Goal: Check status

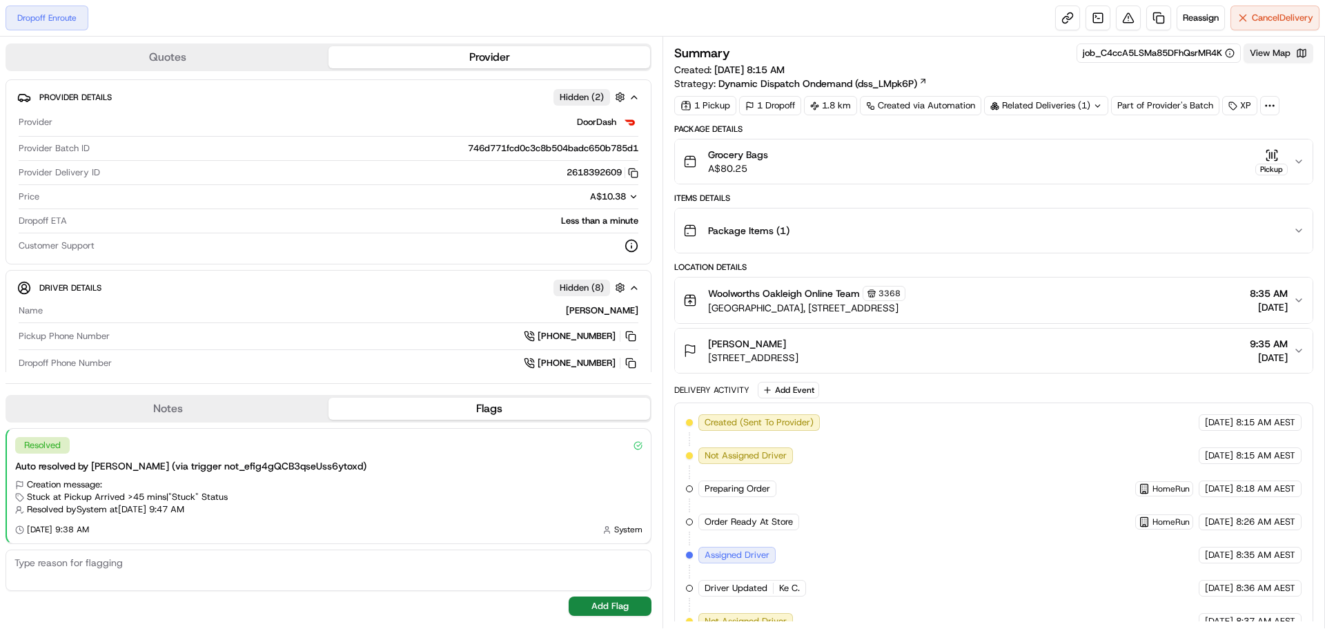
click at [1263, 54] on button "View Map" at bounding box center [1279, 52] width 70 height 19
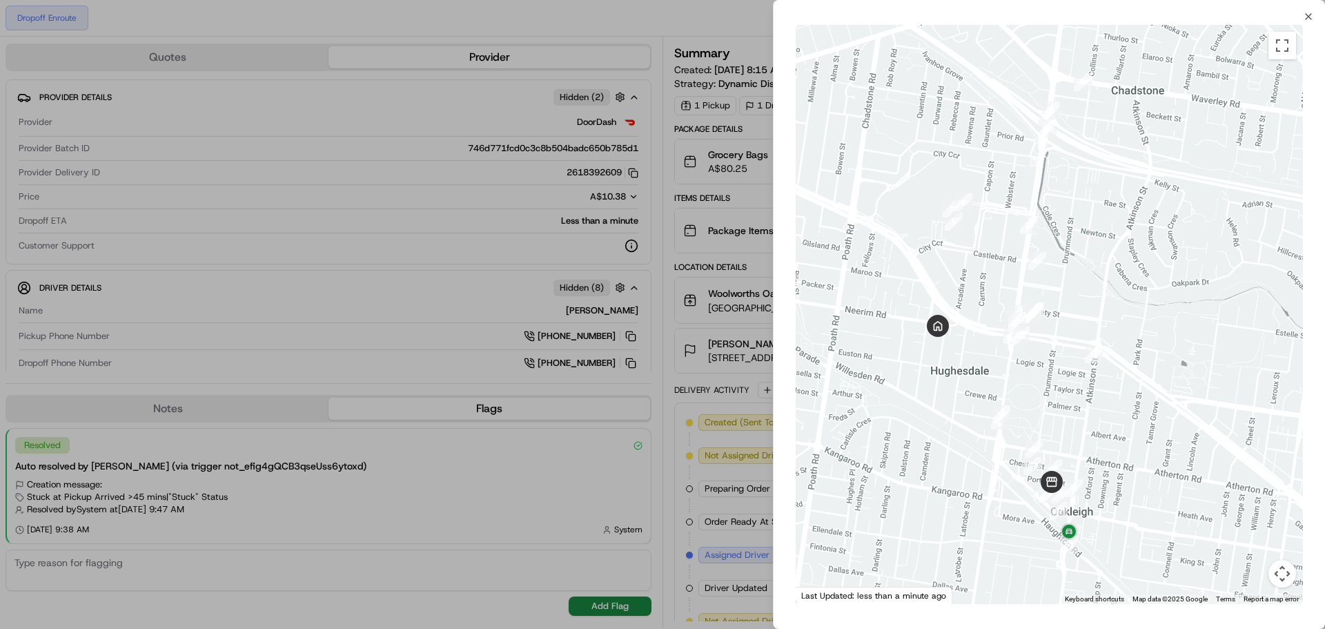
click at [1059, 404] on div at bounding box center [1049, 314] width 507 height 579
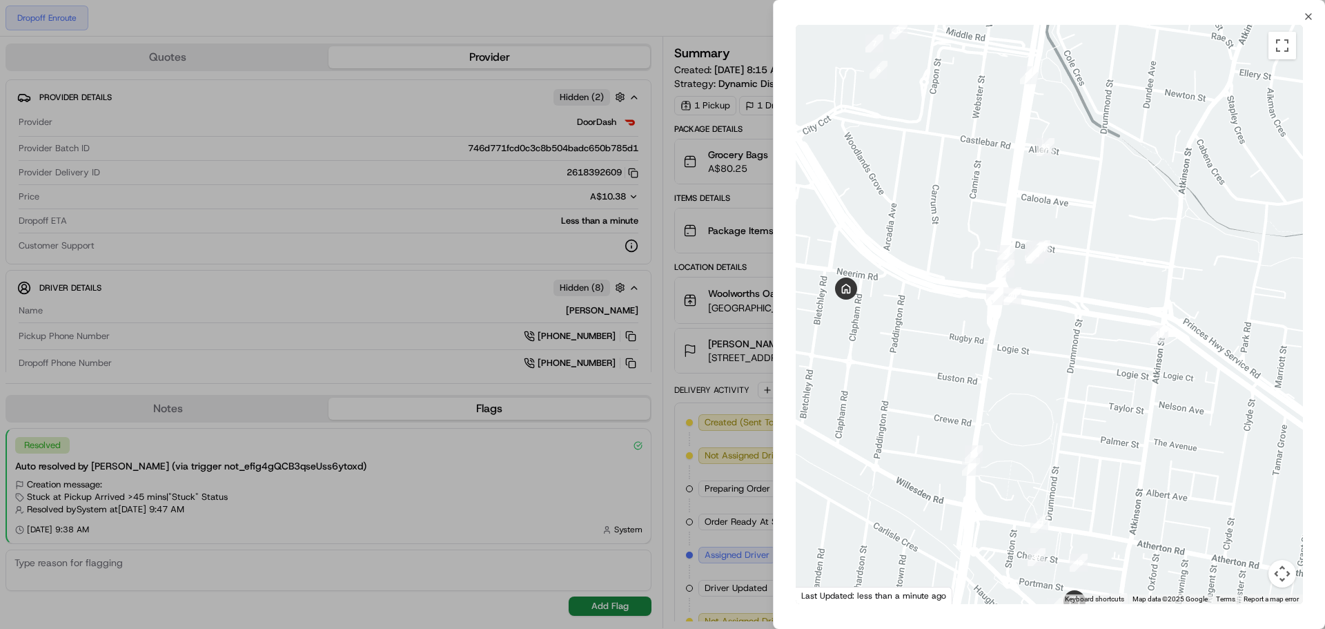
drag, startPoint x: 961, startPoint y: 333, endPoint x: 1042, endPoint y: 388, distance: 97.8
click at [1042, 388] on div at bounding box center [1049, 314] width 507 height 579
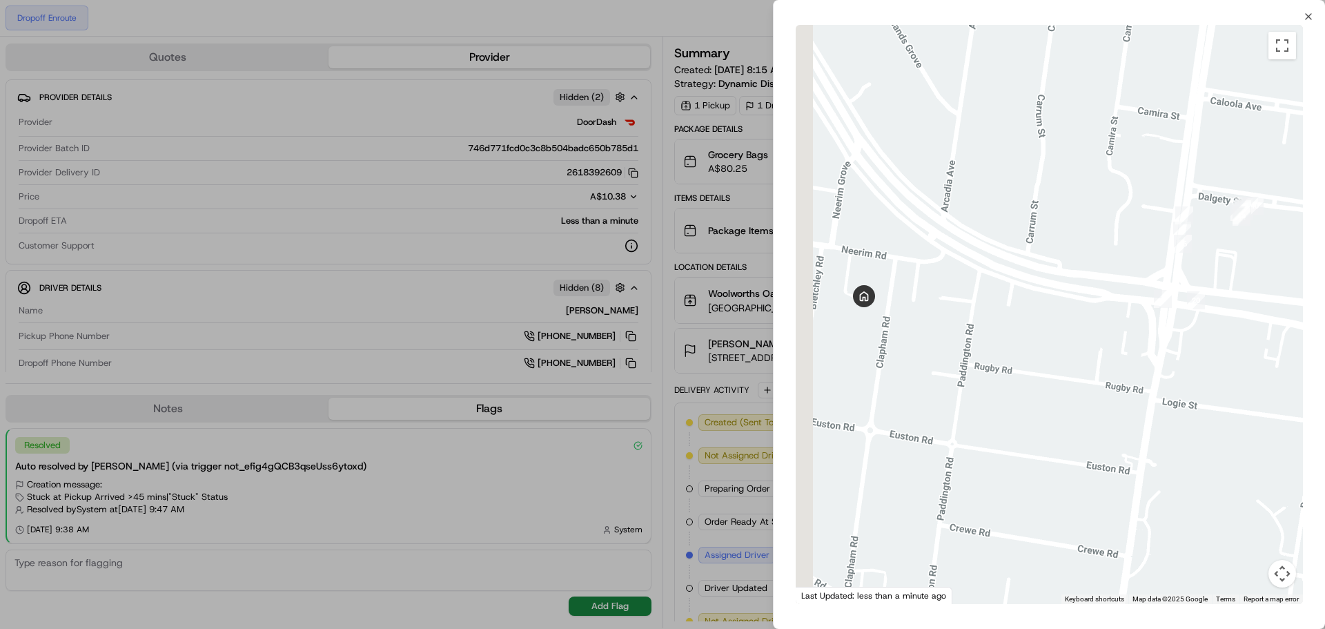
drag, startPoint x: 902, startPoint y: 360, endPoint x: 955, endPoint y: 390, distance: 60.6
click at [955, 390] on div at bounding box center [1049, 314] width 507 height 579
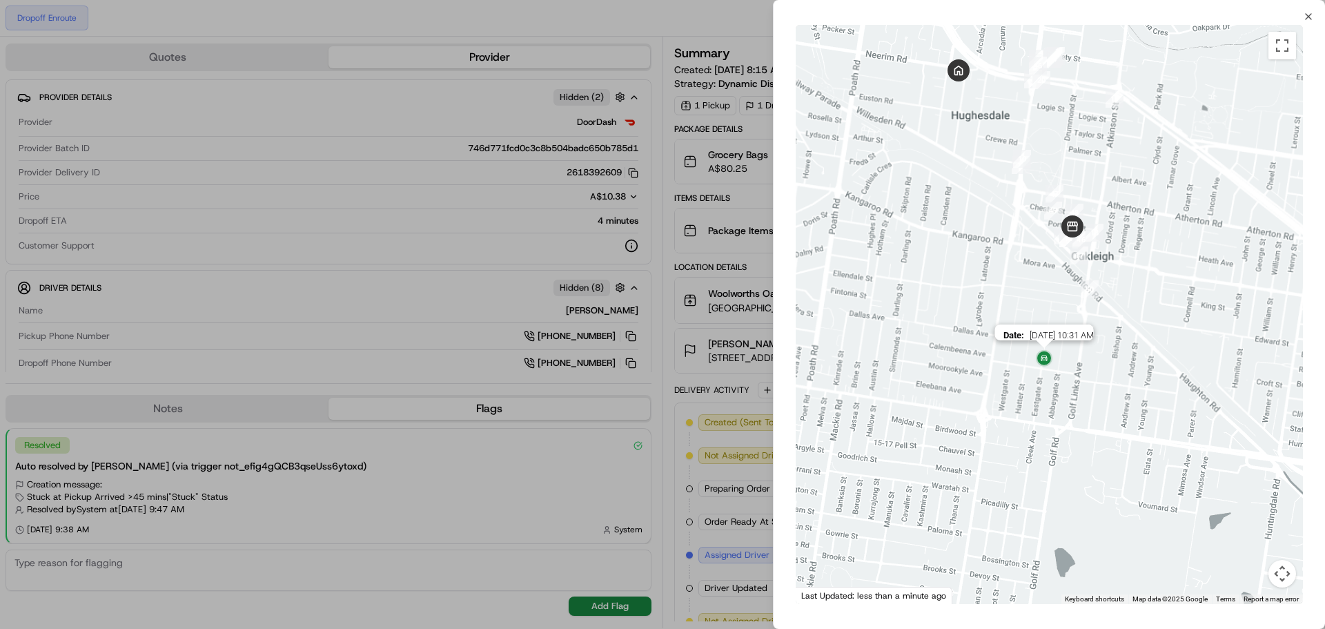
drag, startPoint x: 1060, startPoint y: 297, endPoint x: 1053, endPoint y: 351, distance: 54.4
click at [1053, 351] on img at bounding box center [1044, 359] width 22 height 22
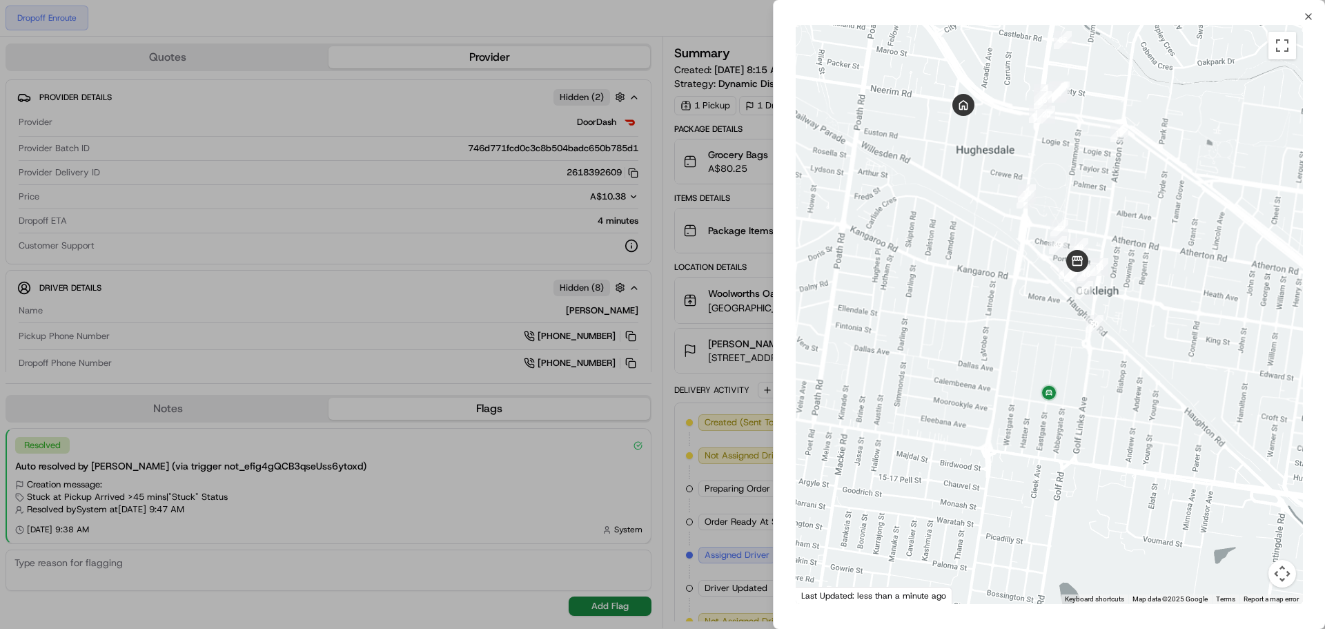
drag, startPoint x: 1056, startPoint y: 313, endPoint x: 1051, endPoint y: 372, distance: 58.9
click at [1061, 350] on div at bounding box center [1049, 314] width 507 height 579
click at [1310, 7] on div "Close ← Move left → Move right ↑ Move up ↓ Move down + Zoom in - Zoom out Home …" at bounding box center [1049, 314] width 552 height 629
click at [1310, 10] on div "Close ← Move left → Move right ↑ Move up ↓ Move down + Zoom in - Zoom out Home …" at bounding box center [1049, 314] width 552 height 629
click at [1308, 15] on icon "button" at bounding box center [1308, 16] width 11 height 11
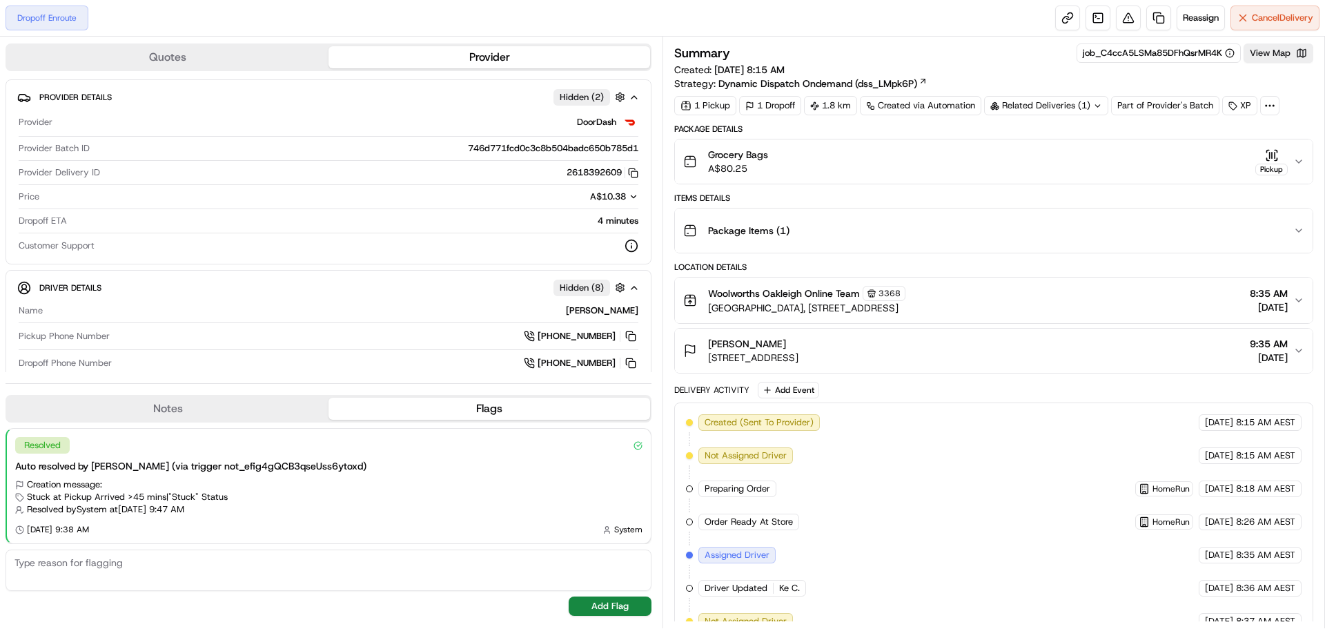
click at [1037, 104] on div "Related Deliveries (1)" at bounding box center [1046, 105] width 124 height 19
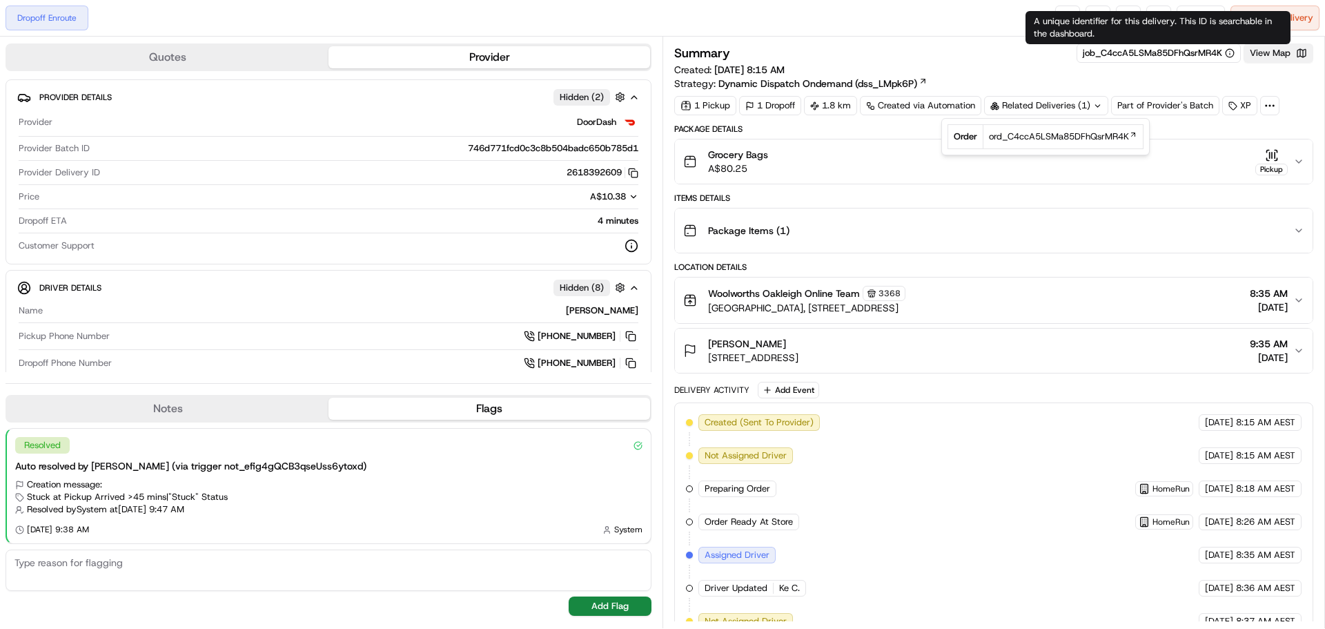
click at [1270, 49] on button "View Map" at bounding box center [1279, 52] width 70 height 19
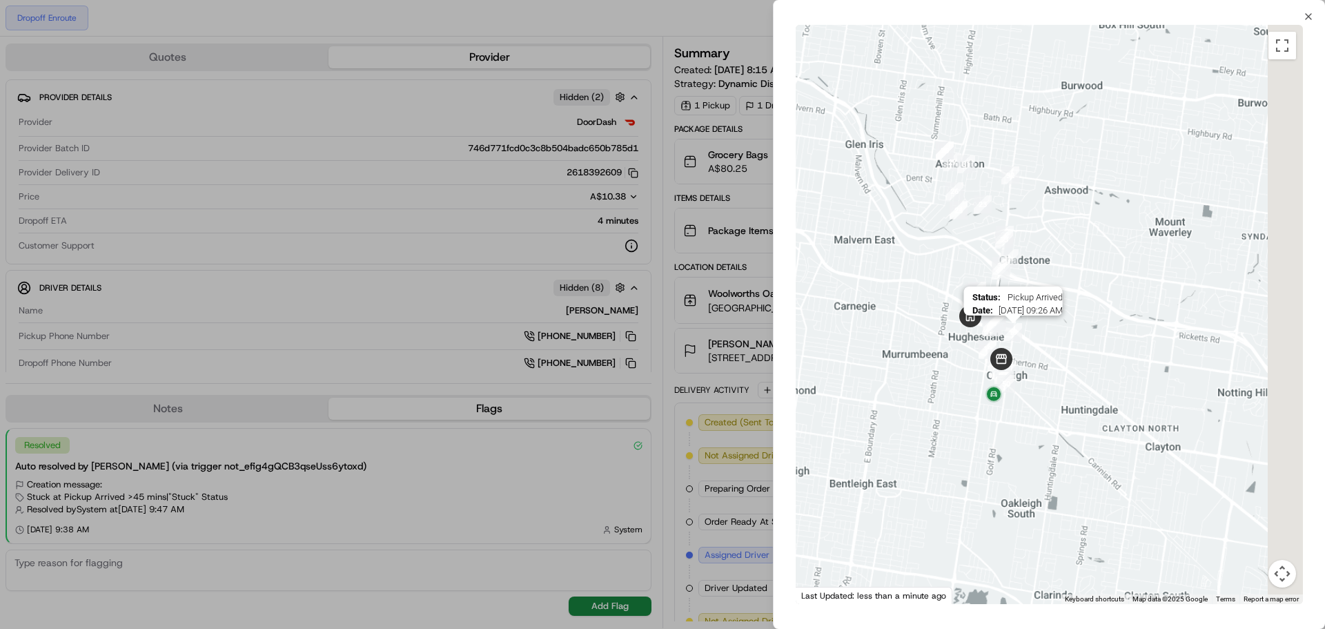
drag, startPoint x: 1116, startPoint y: 429, endPoint x: 1019, endPoint y: 340, distance: 130.9
click at [1019, 340] on div "Status : Pickup Arrived Date : 09/18/2025 09:26 AM" at bounding box center [1049, 314] width 507 height 579
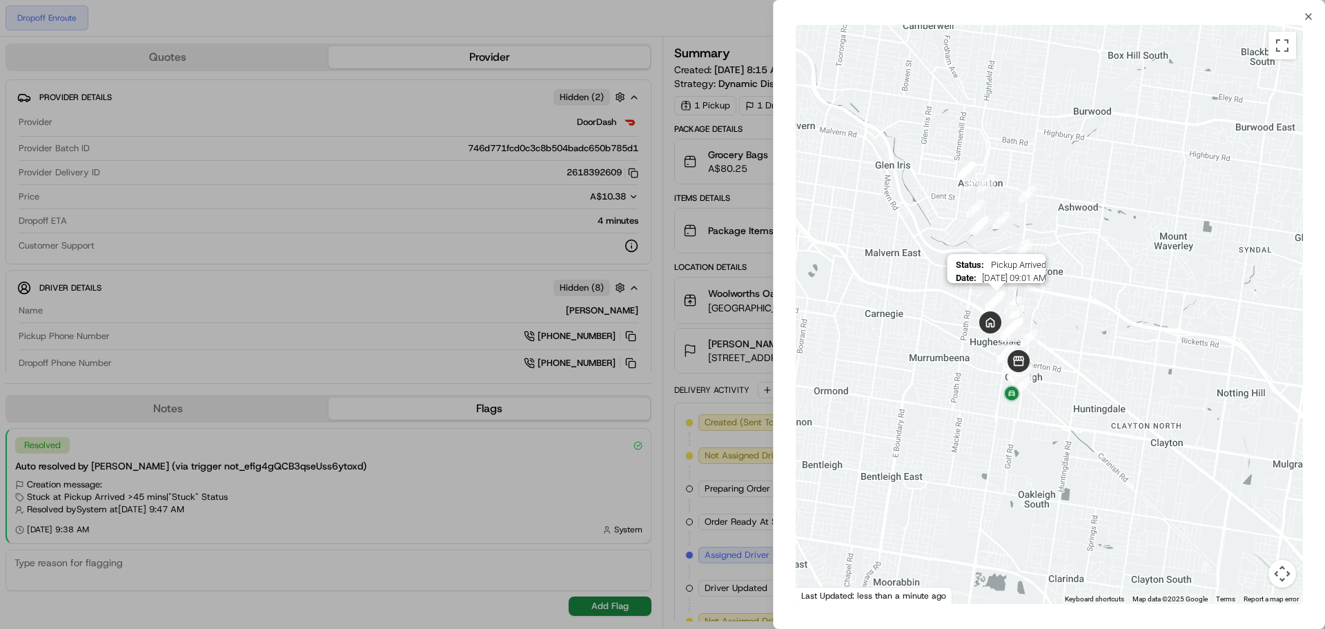
drag, startPoint x: 973, startPoint y: 292, endPoint x: 1019, endPoint y: 339, distance: 65.9
click at [1063, 322] on div at bounding box center [1316, 322] width 507 height 0
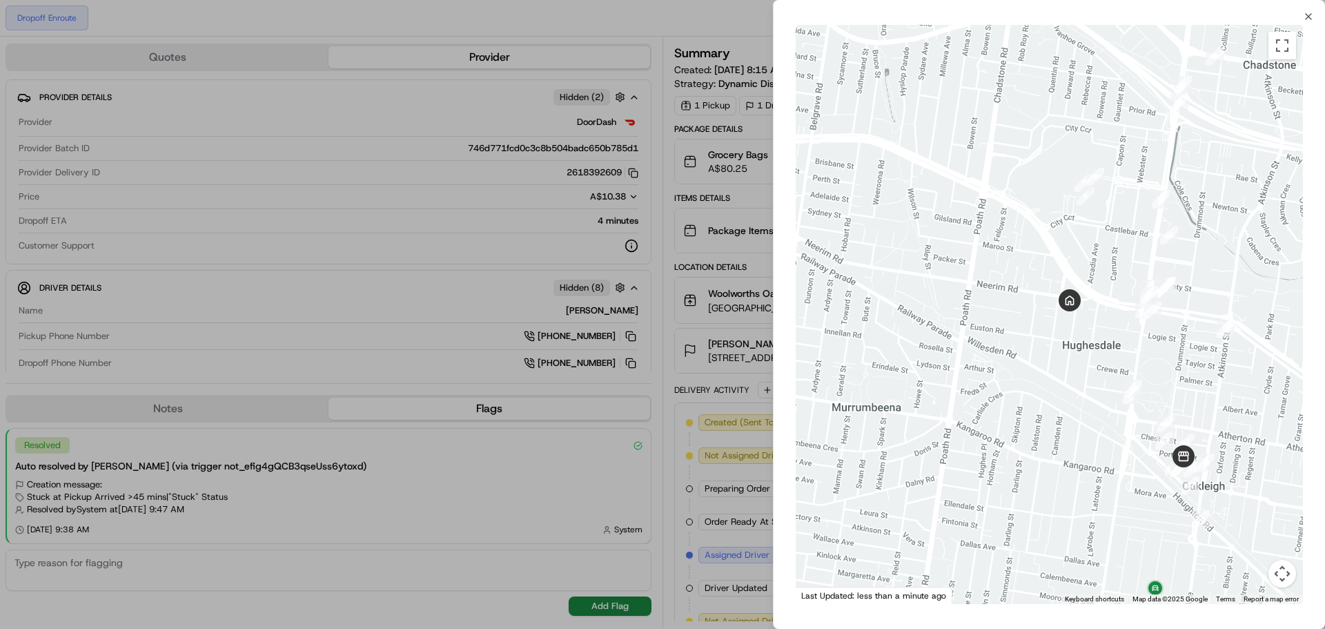
drag, startPoint x: 1060, startPoint y: 407, endPoint x: 1086, endPoint y: 374, distance: 41.7
click at [1086, 374] on div at bounding box center [1049, 314] width 507 height 579
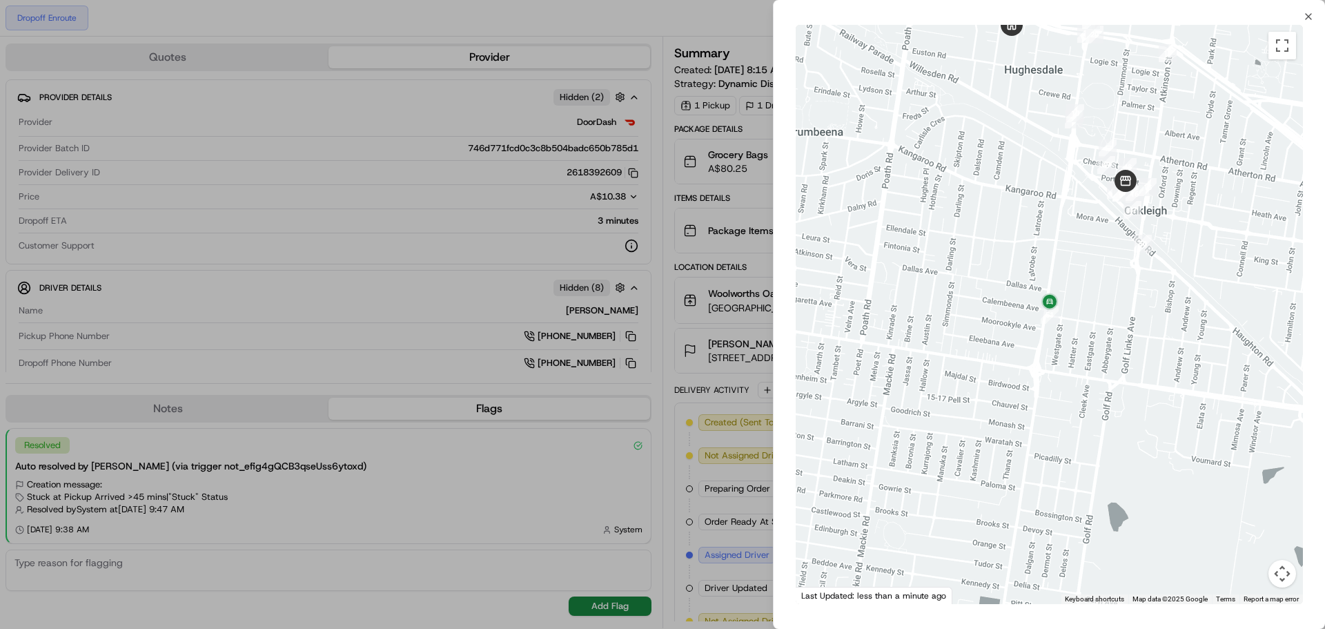
click at [528, 340] on div at bounding box center [662, 314] width 1325 height 629
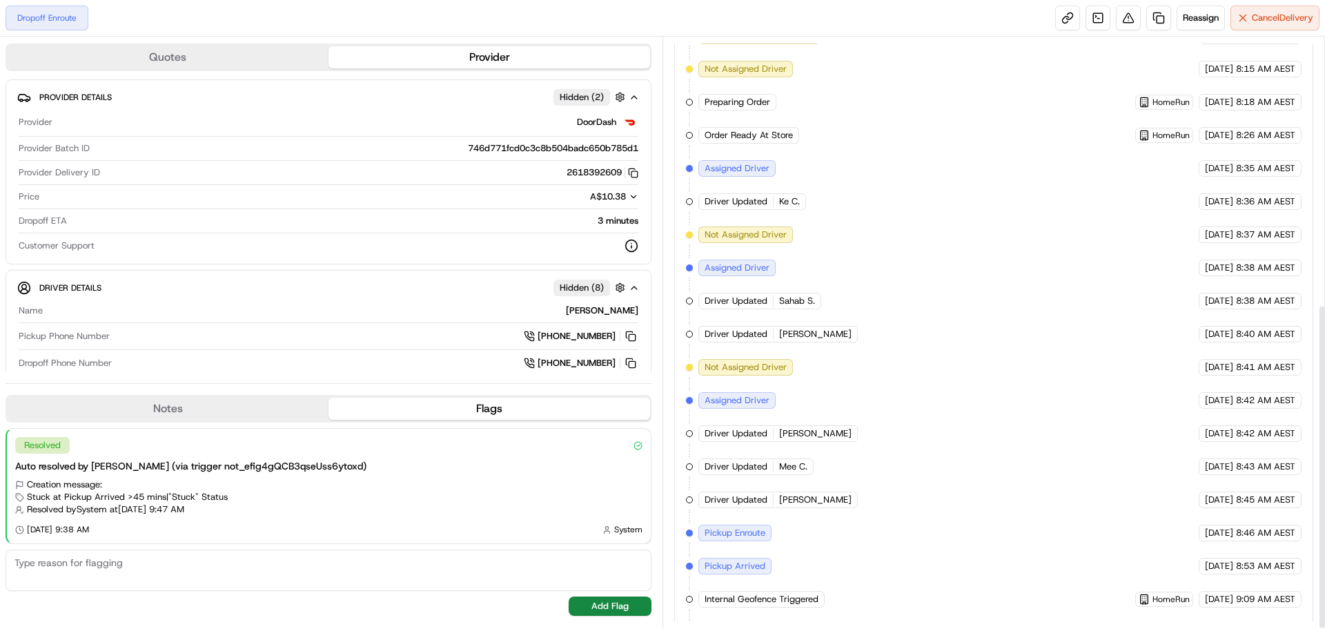
scroll to position [484, 0]
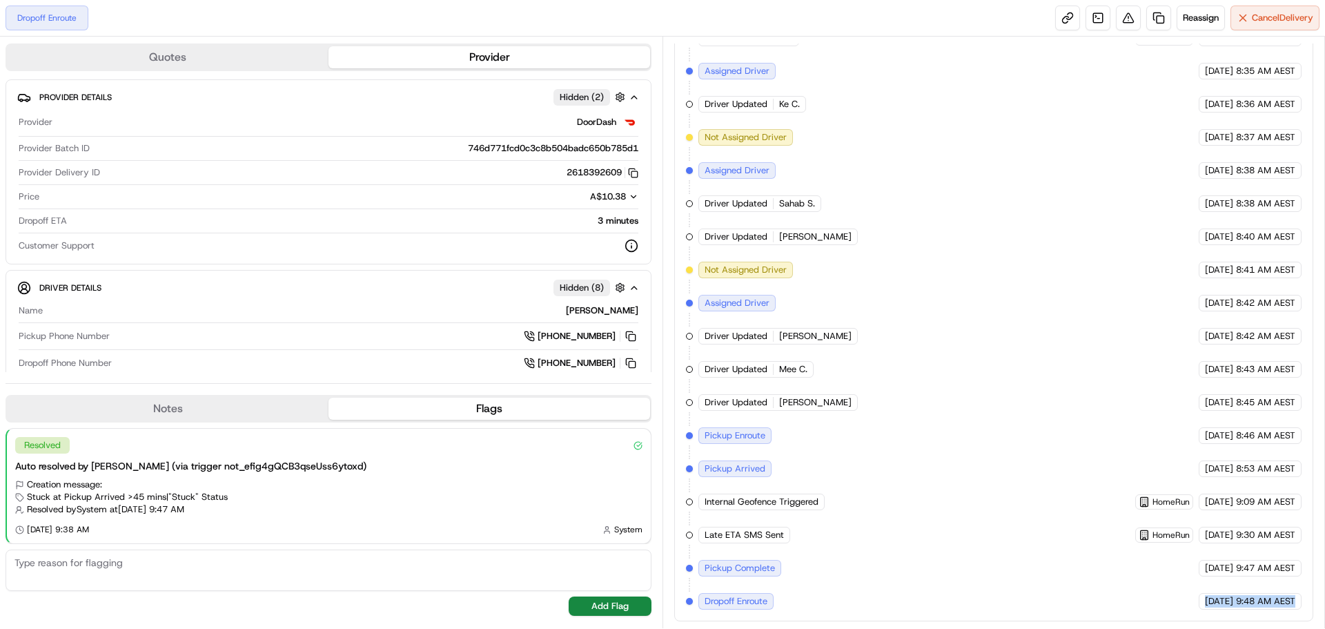
drag, startPoint x: 1180, startPoint y: 600, endPoint x: 1332, endPoint y: 611, distance: 152.3
click at [1325, 611] on html "Dropoff Enroute Reassign Cancel Delivery Quotes Provider Provider Details Hidde…" at bounding box center [662, 314] width 1325 height 629
click at [911, 484] on div "Created (Sent To Provider) DoorDash 18/09/2025 8:15 AM AEST Not Assigned Driver…" at bounding box center [994, 269] width 616 height 679
drag, startPoint x: 1269, startPoint y: 599, endPoint x: 1171, endPoint y: 606, distance: 98.9
click at [1171, 606] on div "Created (Sent To Provider) DoorDash 18/09/2025 8:15 AM AEST Not Assigned Driver…" at bounding box center [994, 269] width 616 height 679
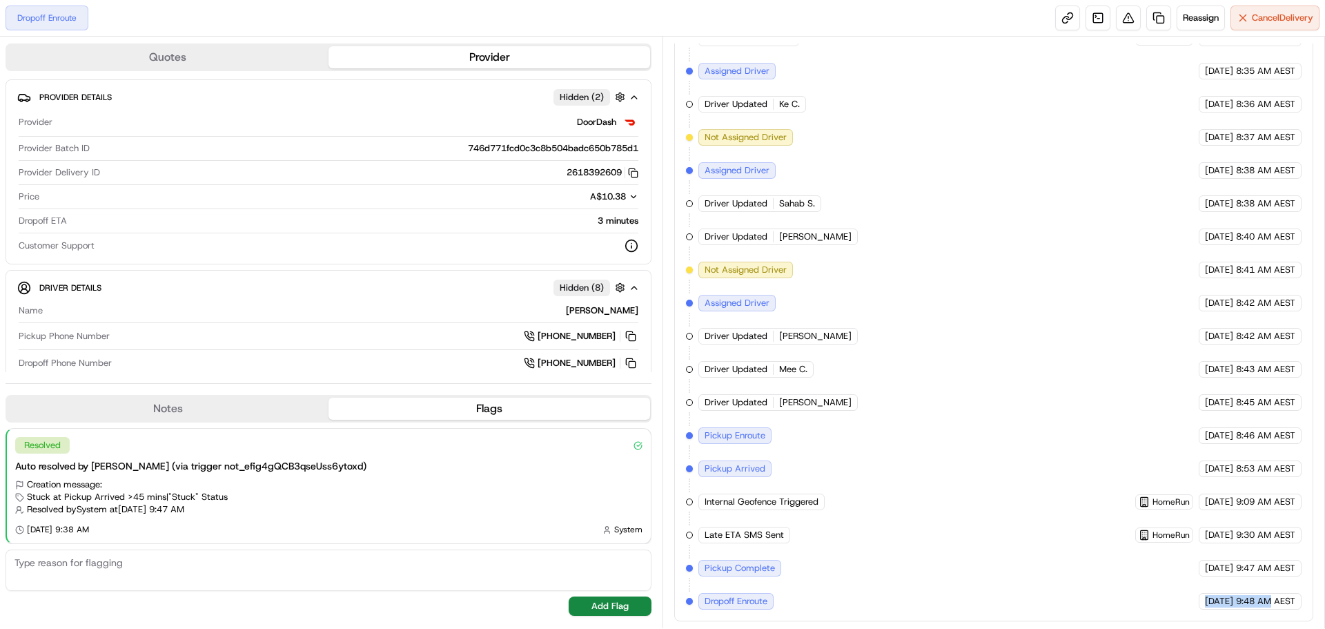
click at [1146, 587] on div "Created (Sent To Provider) DoorDash 18/09/2025 8:15 AM AEST Not Assigned Driver…" at bounding box center [994, 269] width 616 height 679
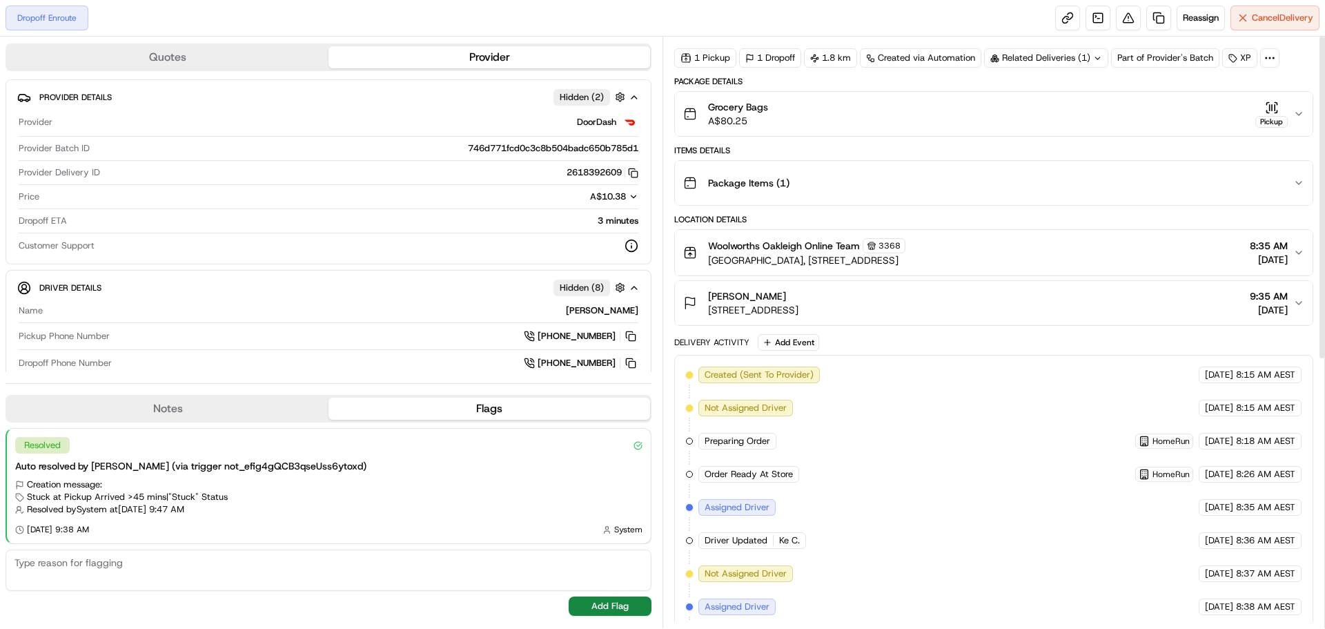
scroll to position [0, 0]
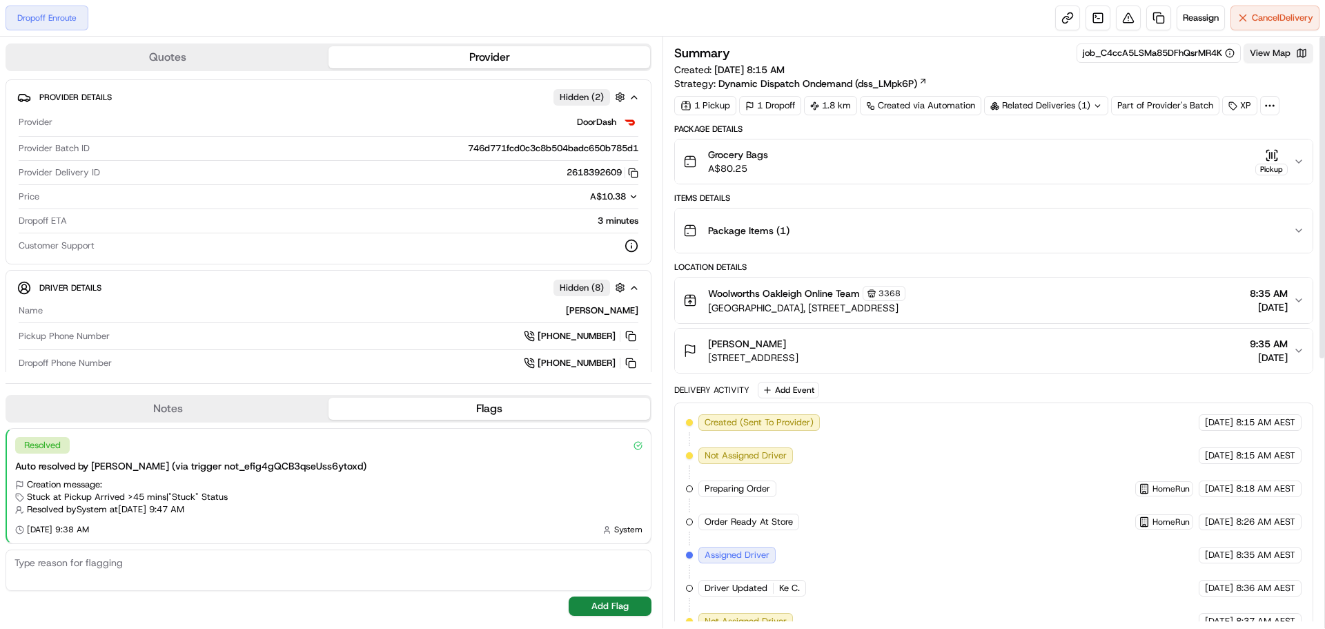
click at [1276, 57] on button "View Map" at bounding box center [1279, 52] width 70 height 19
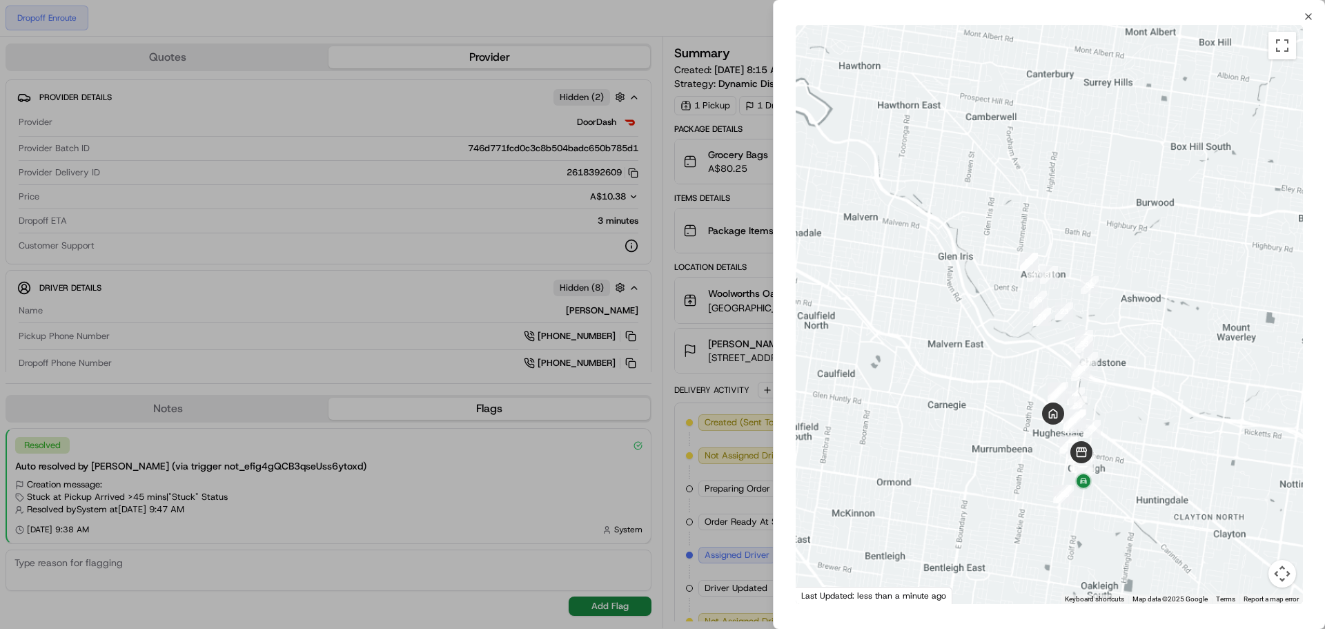
drag, startPoint x: 1107, startPoint y: 494, endPoint x: 1100, endPoint y: 452, distance: 42.1
click at [1100, 452] on div at bounding box center [1049, 314] width 507 height 579
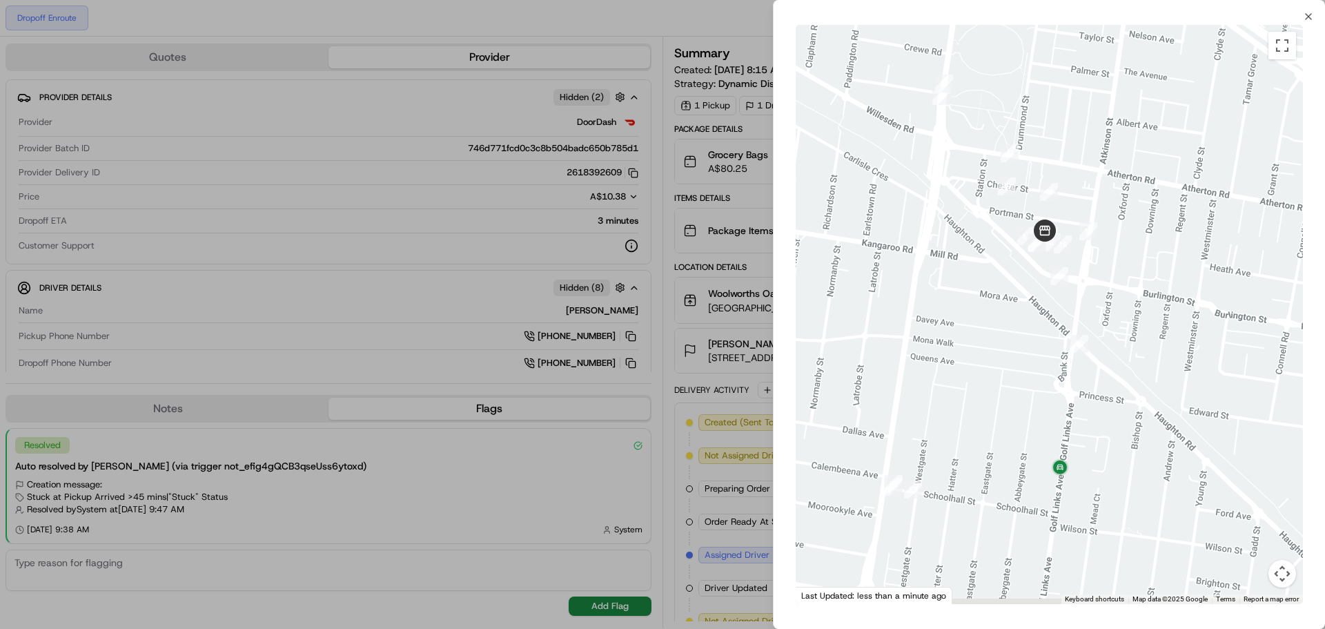
drag, startPoint x: 1094, startPoint y: 473, endPoint x: 1084, endPoint y: 429, distance: 45.2
click at [1084, 429] on div at bounding box center [1049, 314] width 507 height 579
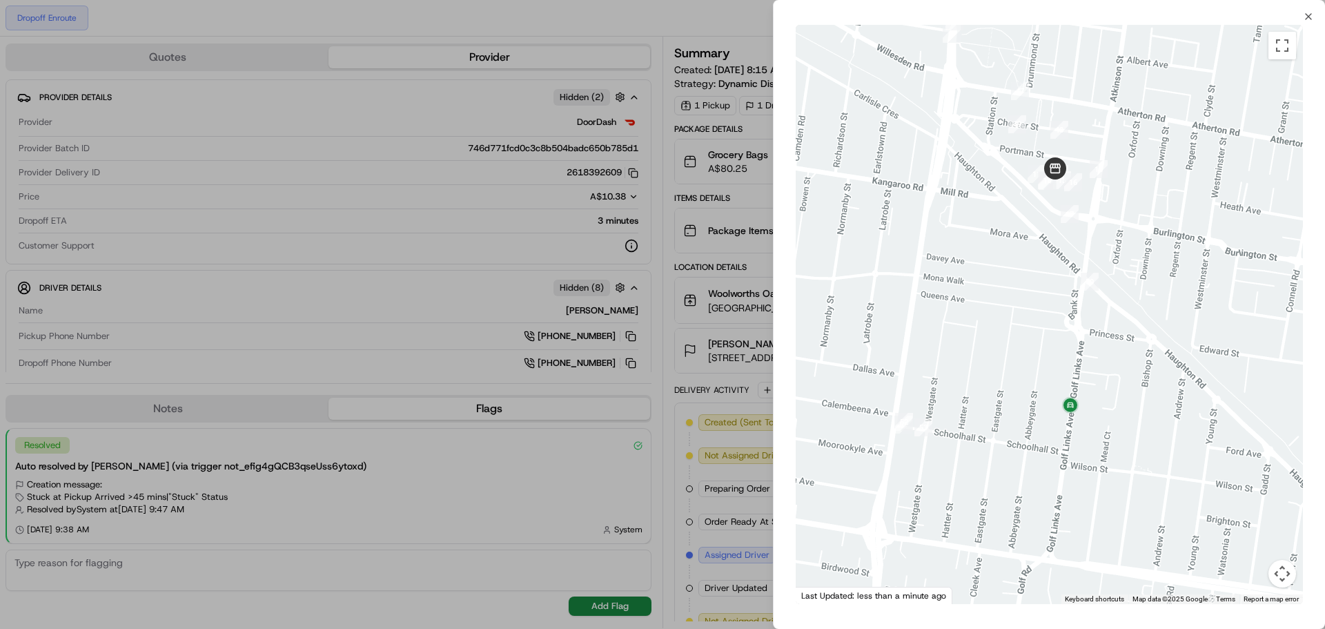
click at [1308, 10] on div "Close ← Move left → Move right ↑ Move up ↓ Move down + Zoom in - Zoom out Home …" at bounding box center [1049, 314] width 552 height 629
click at [1310, 13] on icon "button" at bounding box center [1308, 16] width 11 height 11
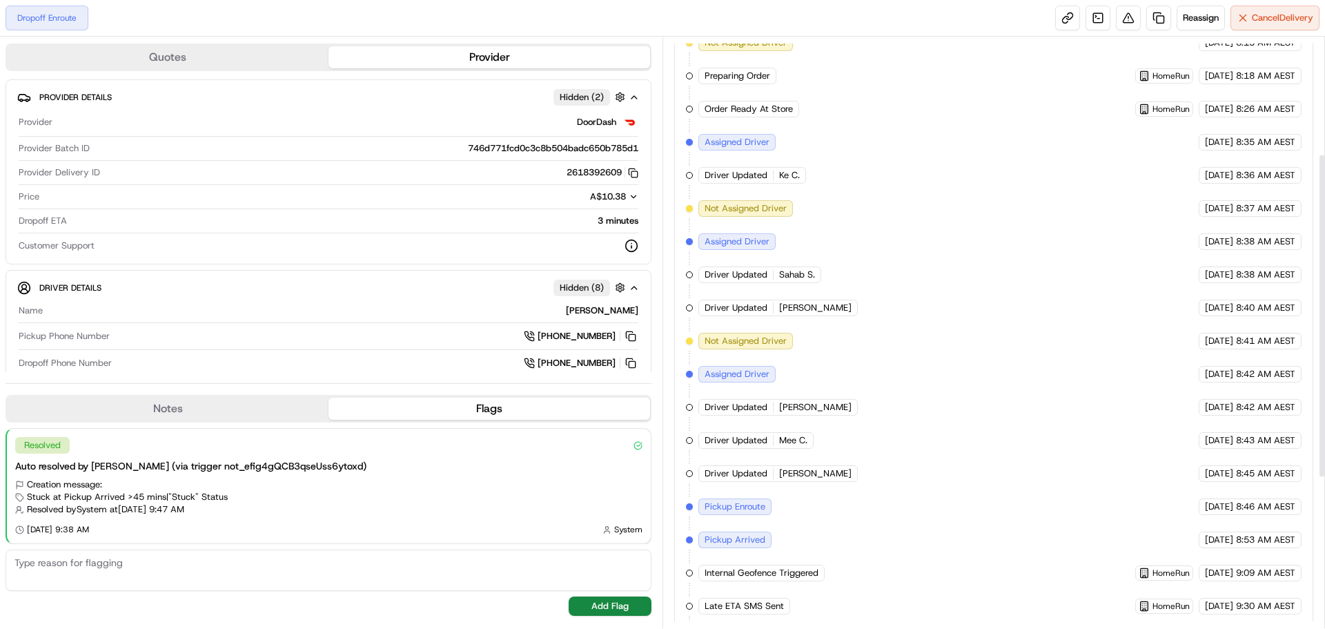
scroll to position [414, 0]
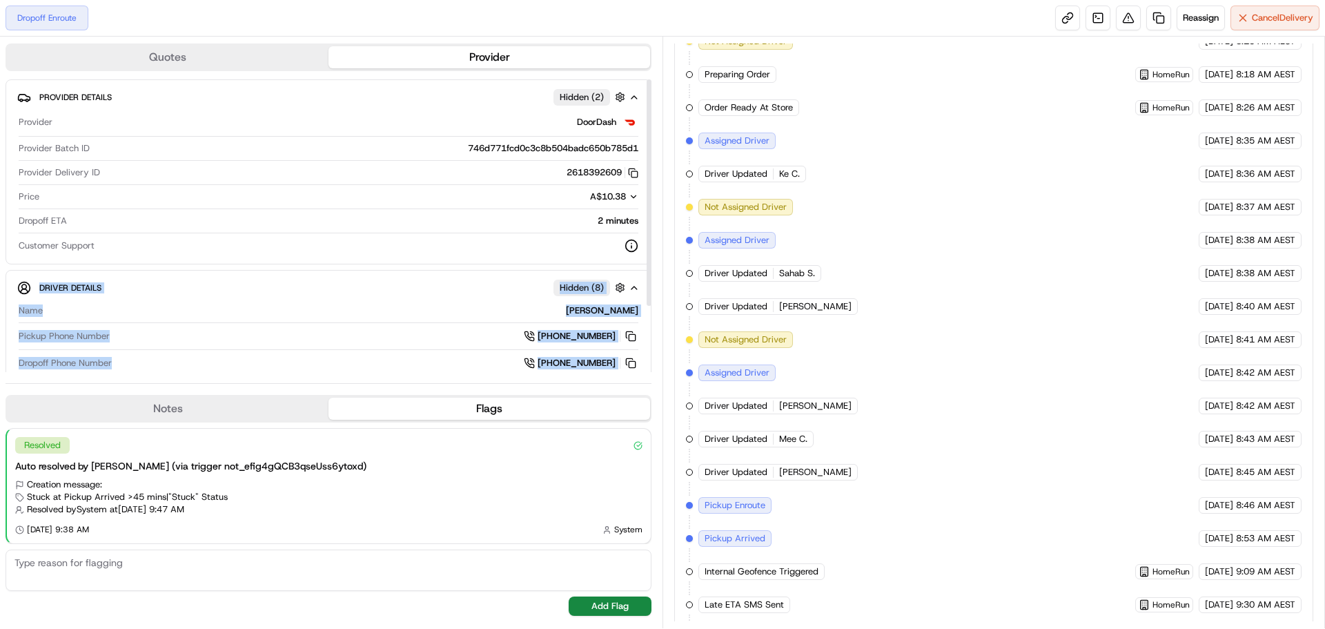
drag, startPoint x: 652, startPoint y: 262, endPoint x: 650, endPoint y: 271, distance: 9.1
click at [647, 284] on div "Quotes Provider Provider Details Hidden ( 2 ) Provider DoorDash Provider Batch …" at bounding box center [331, 333] width 663 height 592
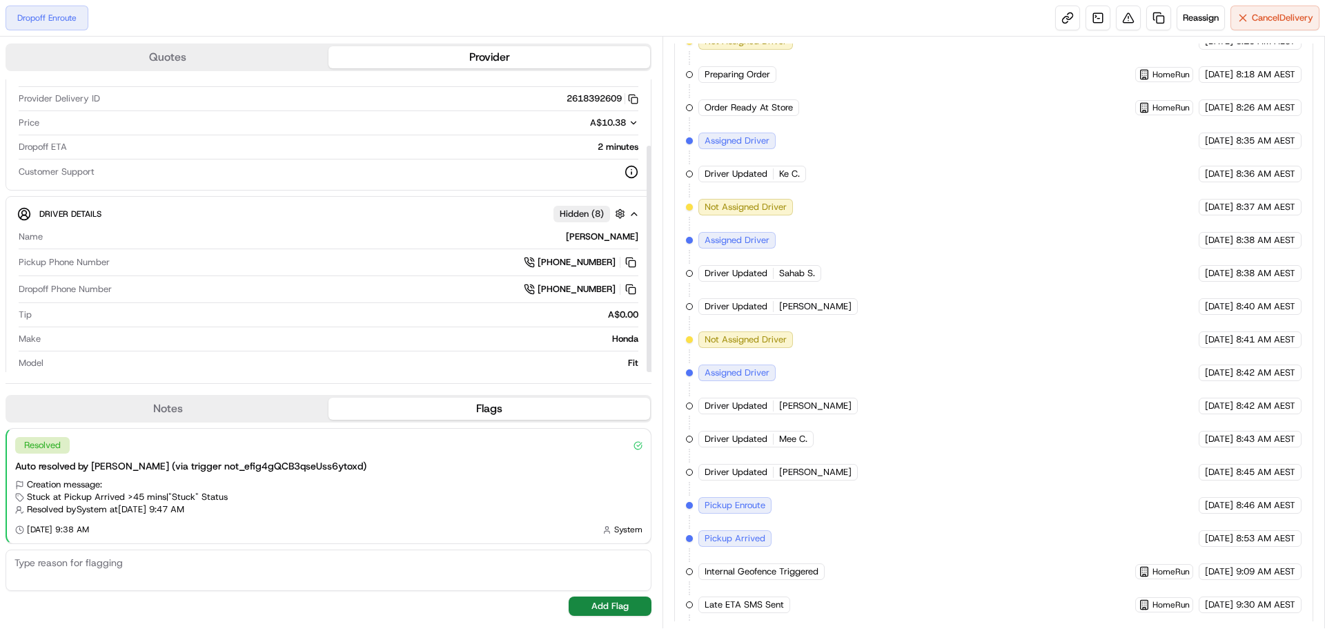
scroll to position [86, 0]
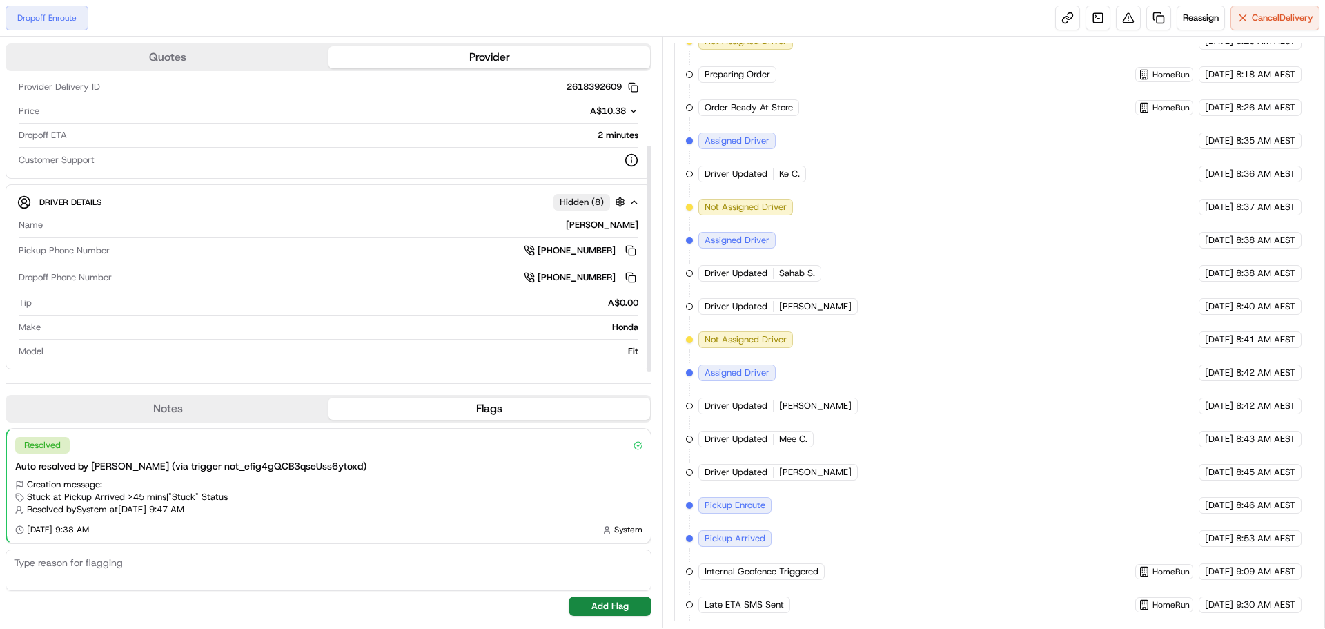
drag, startPoint x: 647, startPoint y: 275, endPoint x: 643, endPoint y: 376, distance: 101.5
click at [647, 360] on div at bounding box center [649, 259] width 5 height 226
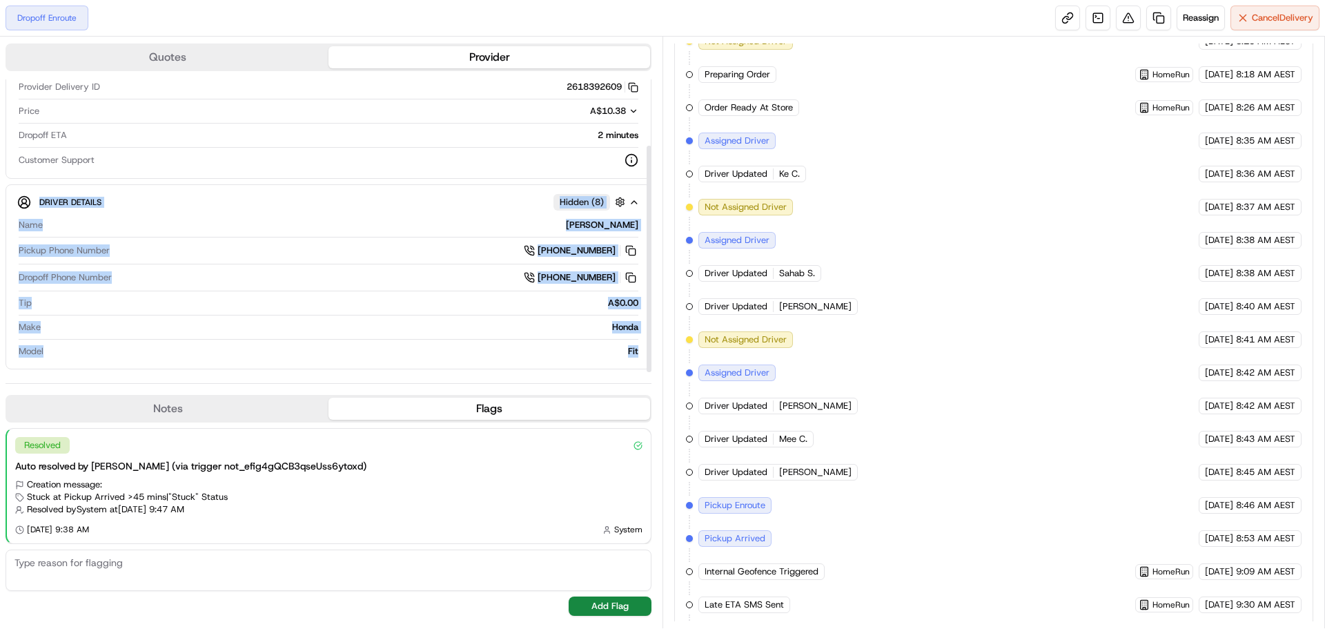
click at [656, 375] on div "Quotes Provider Provider Details Hidden ( 2 ) Provider DoorDash Provider Batch …" at bounding box center [331, 333] width 663 height 592
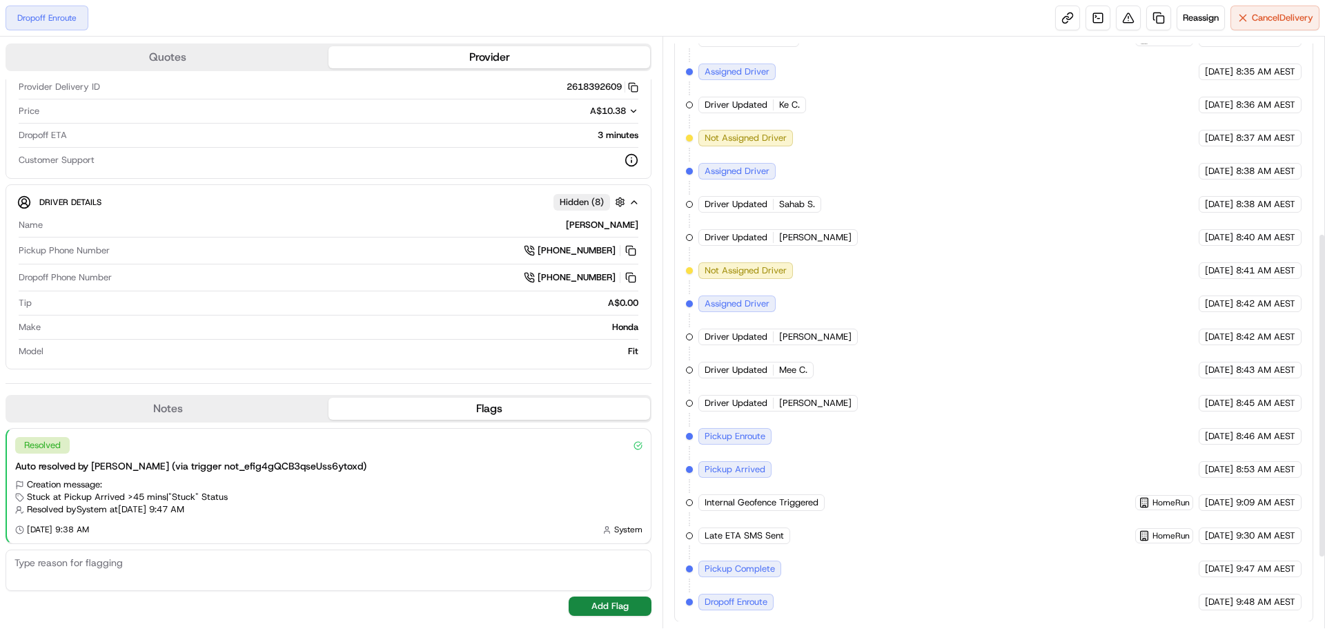
scroll to position [0, 0]
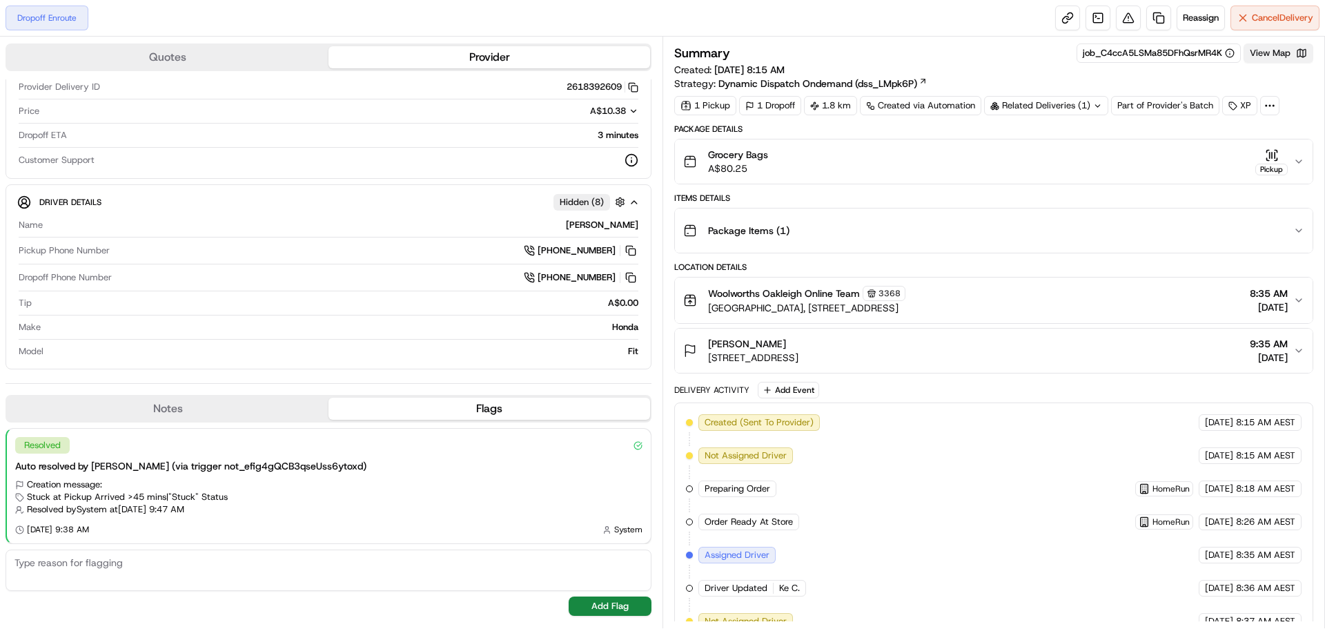
click at [1268, 50] on button "View Map" at bounding box center [1279, 52] width 70 height 19
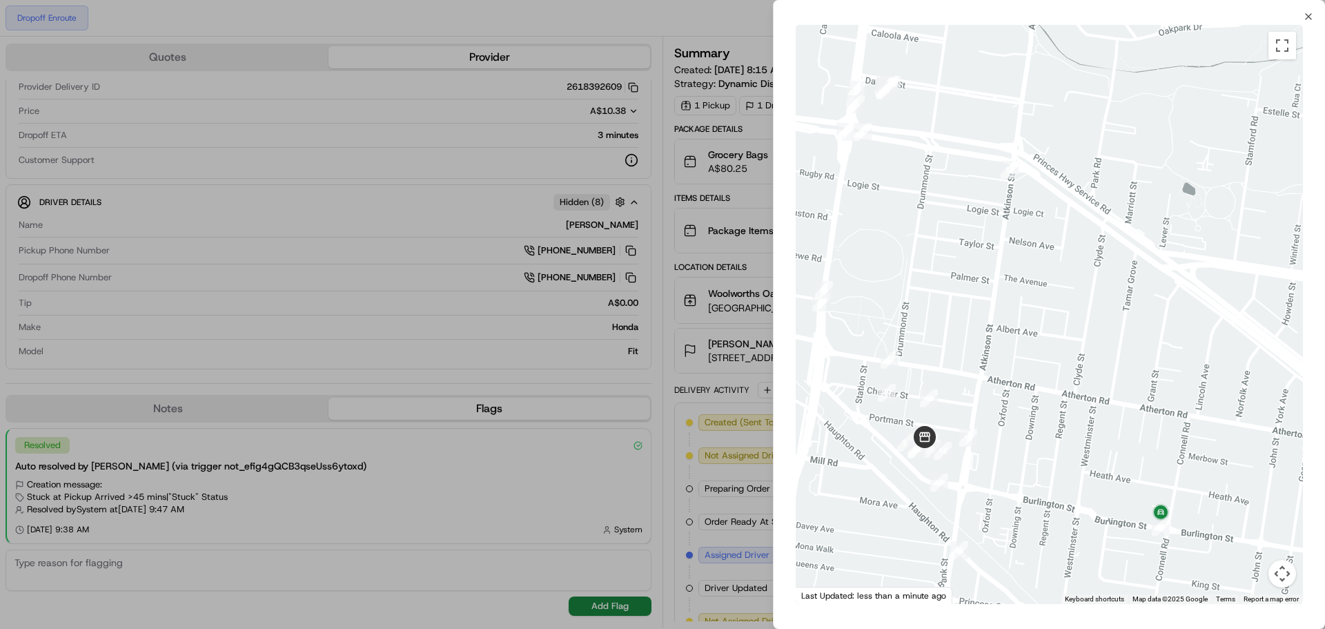
drag, startPoint x: 1104, startPoint y: 512, endPoint x: 1134, endPoint y: 509, distance: 29.9
click at [1134, 509] on div at bounding box center [1049, 314] width 507 height 579
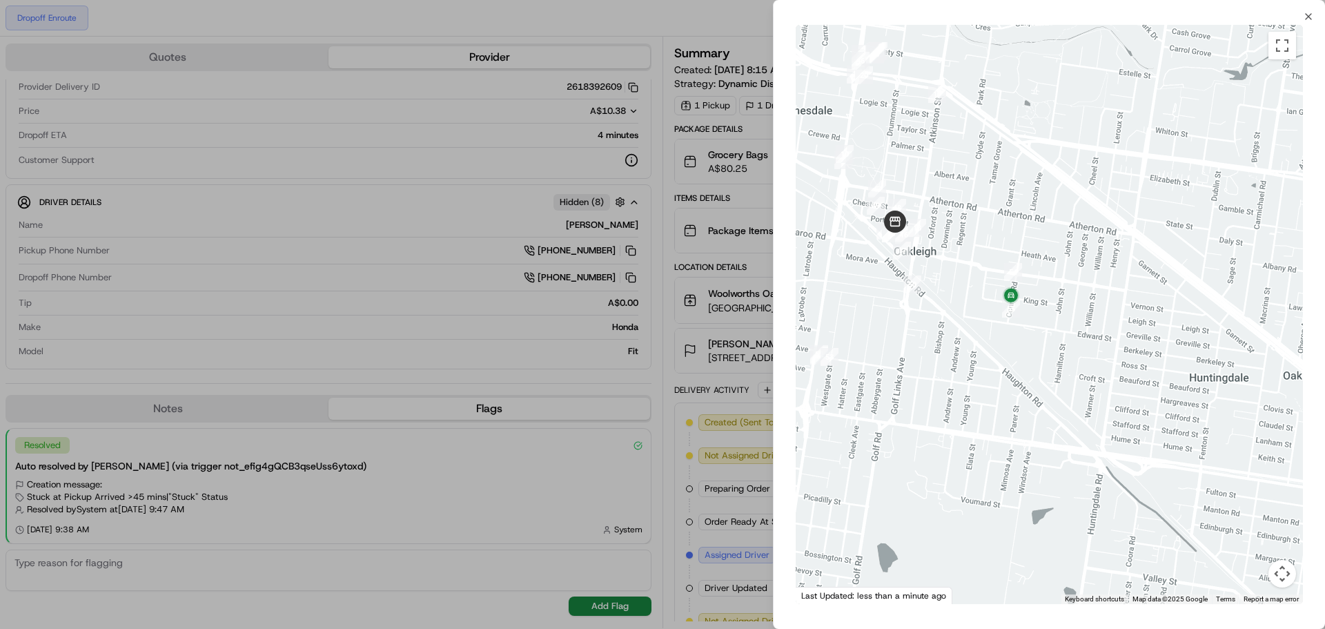
drag, startPoint x: 1007, startPoint y: 392, endPoint x: 1038, endPoint y: 396, distance: 31.3
click at [1038, 396] on div at bounding box center [1049, 314] width 507 height 579
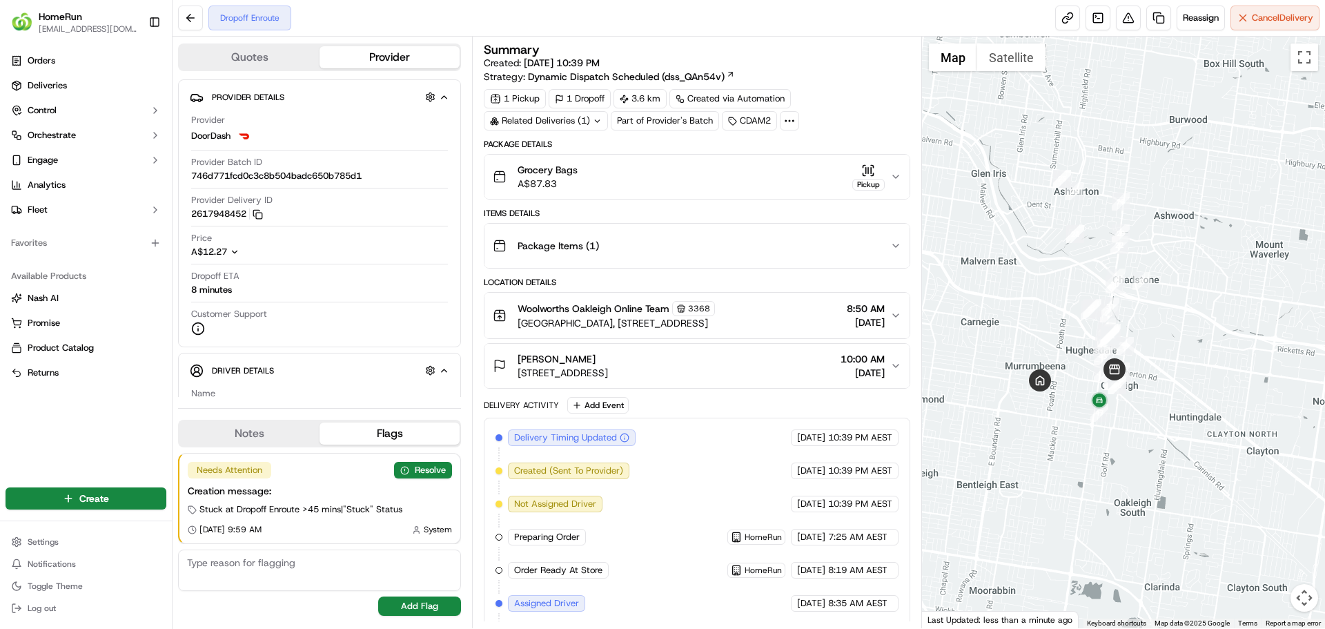
drag, startPoint x: 1131, startPoint y: 365, endPoint x: 1095, endPoint y: 381, distance: 39.2
click at [1095, 381] on img "4" at bounding box center [1103, 373] width 18 height 18
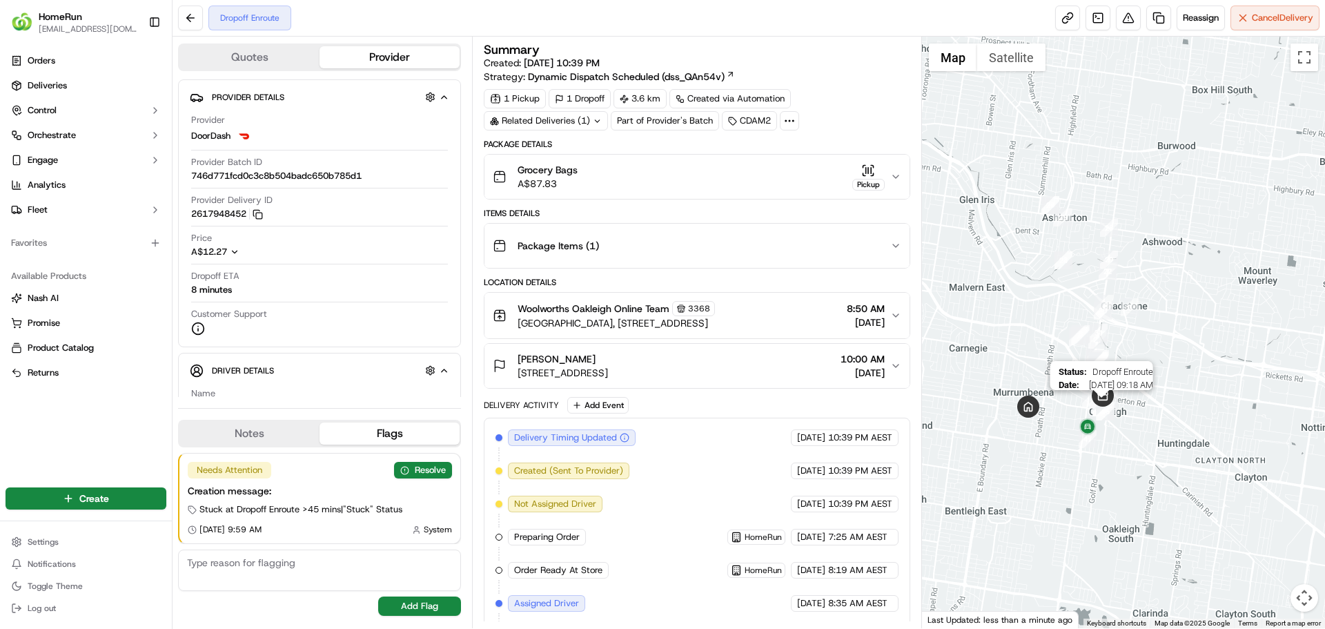
drag, startPoint x: 1096, startPoint y: 405, endPoint x: 1095, endPoint y: 418, distance: 12.5
click at [1095, 416] on img "15" at bounding box center [1102, 407] width 18 height 18
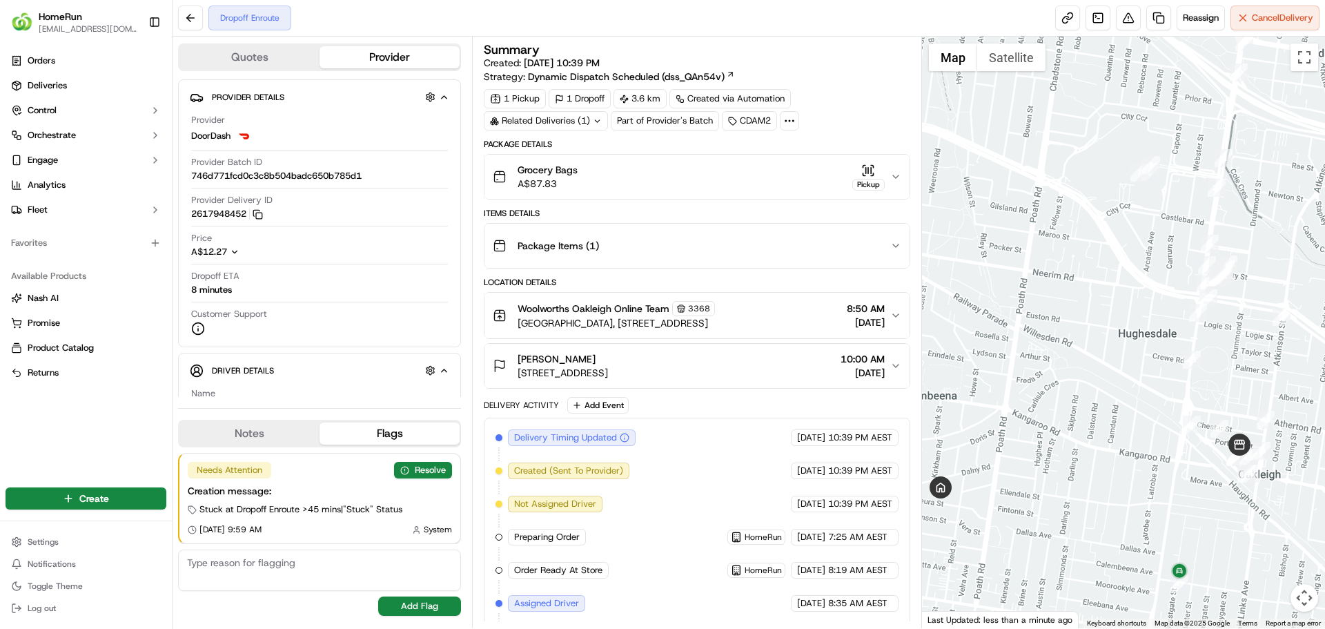
drag, startPoint x: 1058, startPoint y: 432, endPoint x: 1099, endPoint y: 434, distance: 40.8
click at [1099, 434] on div at bounding box center [1124, 333] width 404 height 592
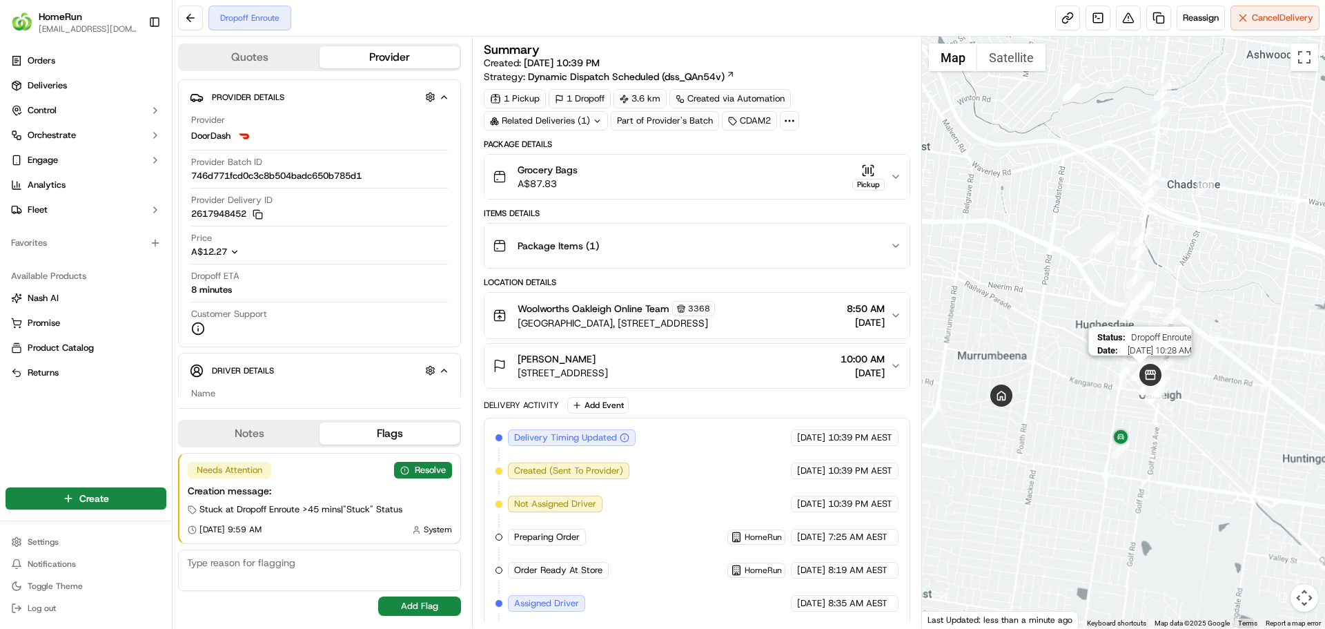
drag, startPoint x: 1159, startPoint y: 390, endPoint x: 1130, endPoint y: 363, distance: 39.6
click at [1130, 310] on div at bounding box center [1304, 310] width 404 height 0
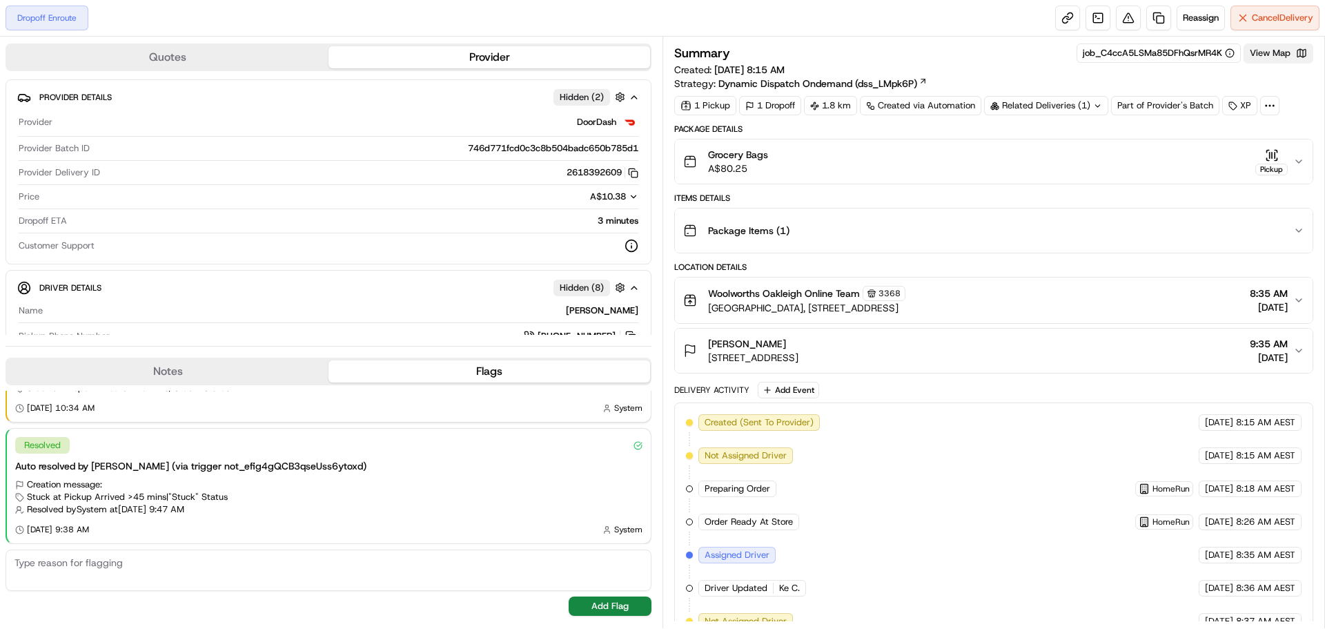
click at [1256, 57] on button "View Map" at bounding box center [1279, 52] width 70 height 19
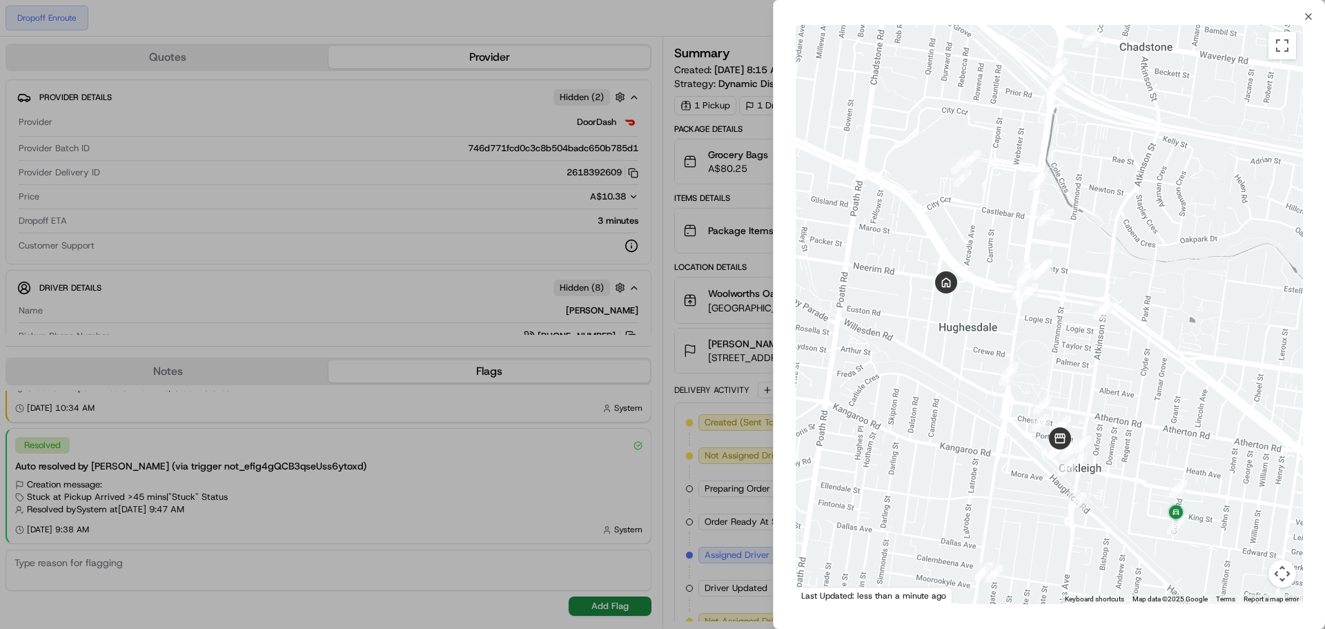
drag, startPoint x: 1077, startPoint y: 421, endPoint x: 1064, endPoint y: 326, distance: 96.2
click at [1064, 326] on div at bounding box center [1049, 314] width 507 height 579
